Goal: Task Accomplishment & Management: Use online tool/utility

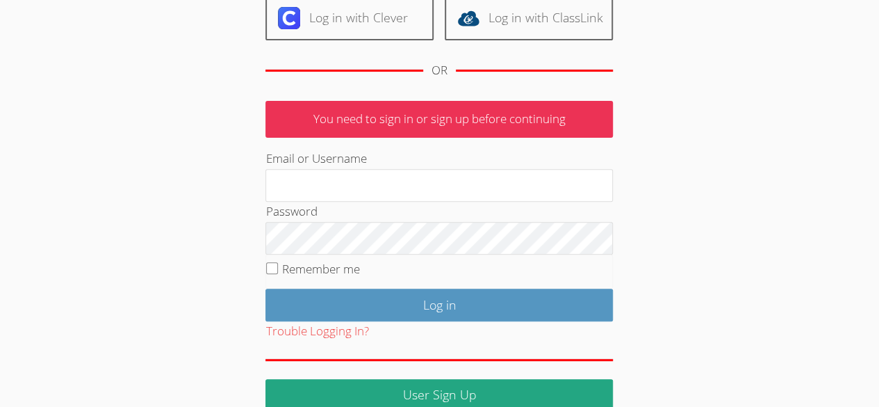
scroll to position [170, 0]
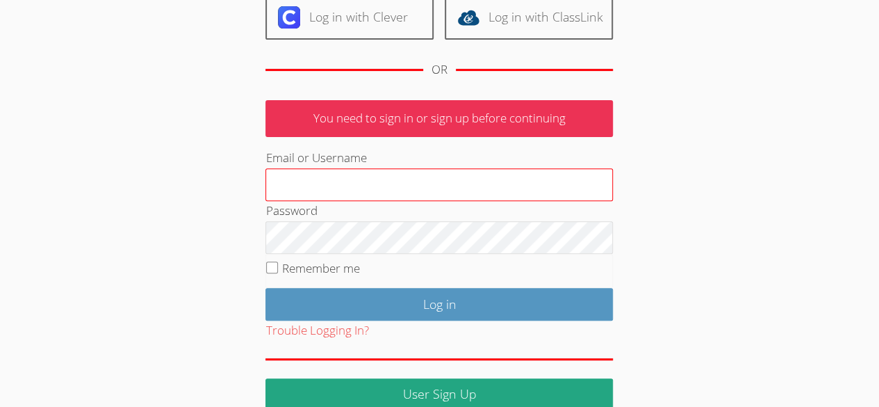
click at [474, 182] on input "Email or Username" at bounding box center [440, 184] width 348 height 33
click at [412, 196] on input "Email or Username" at bounding box center [440, 184] width 348 height 33
paste input "mohamedjm"
type input "mohamedjm"
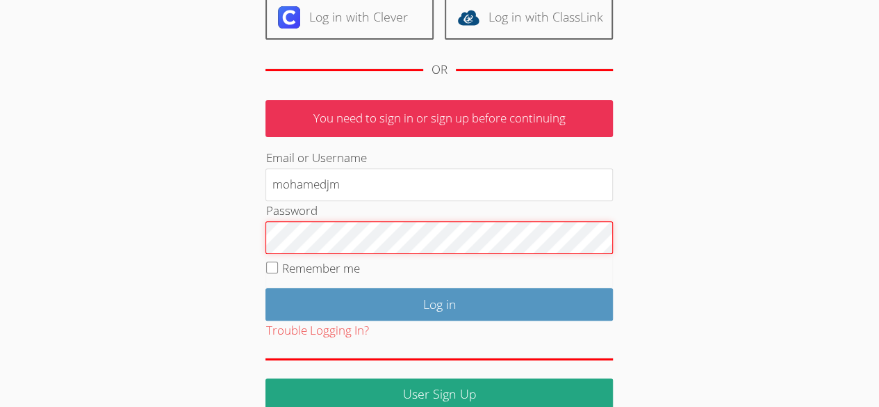
click at [266, 288] on input "Log in" at bounding box center [440, 304] width 348 height 33
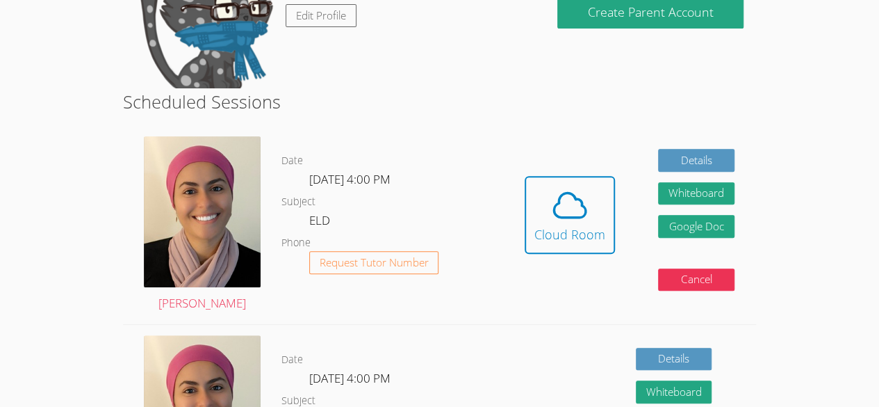
scroll to position [189, 0]
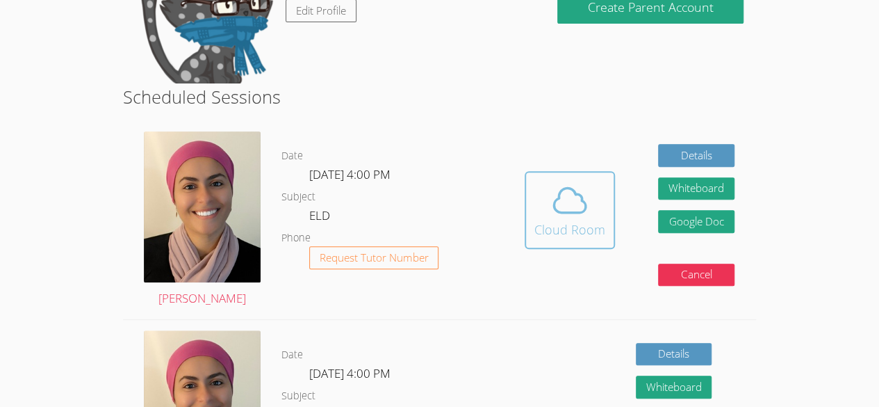
click at [581, 205] on icon at bounding box center [570, 200] width 39 height 39
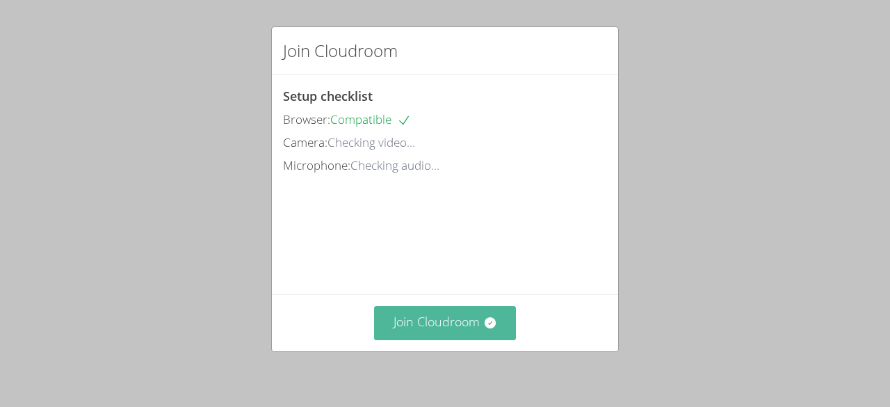
click at [438, 319] on button "Join Cloudroom" at bounding box center [445, 323] width 143 height 34
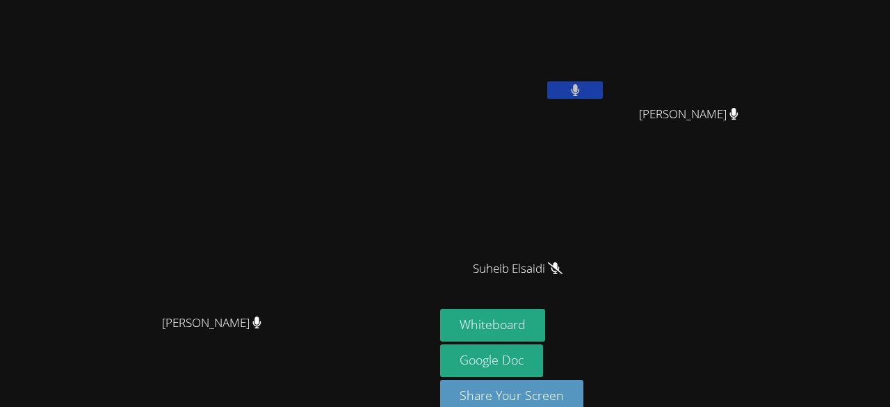
click at [322, 307] on video at bounding box center [217, 188] width 209 height 238
click at [545, 309] on button "Whiteboard" at bounding box center [492, 325] width 105 height 33
